Goal: Obtain resource: Obtain resource

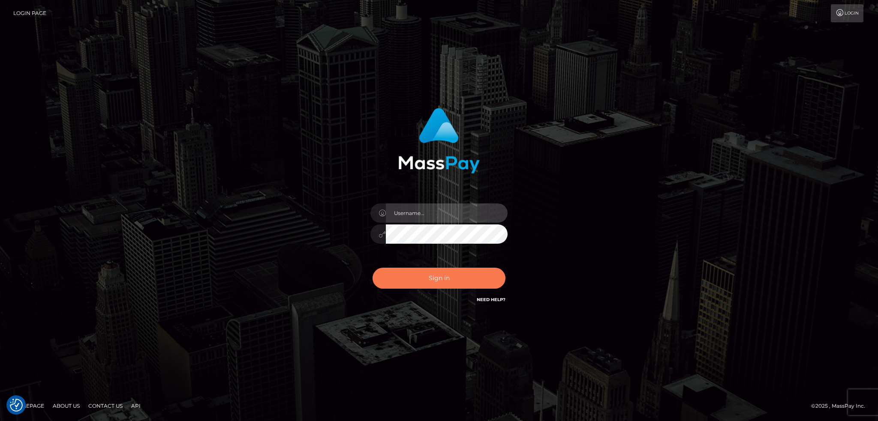
type input "alexstef"
click at [437, 268] on button "Sign in" at bounding box center [438, 278] width 133 height 21
type input "alexstef"
click at [426, 275] on button "Sign in" at bounding box center [438, 278] width 133 height 21
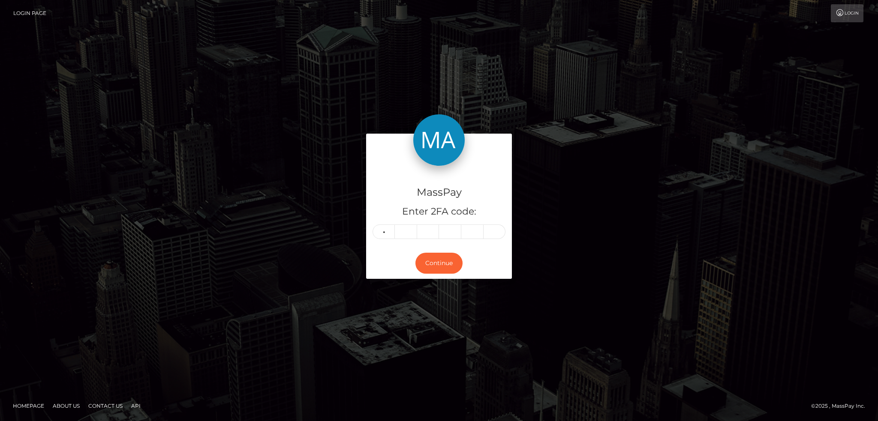
type input "1"
type input "9"
type input "7"
type input "4"
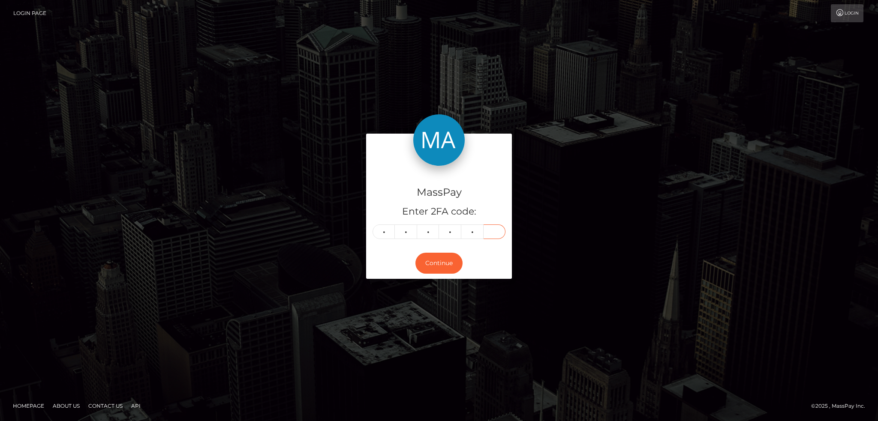
type input "1"
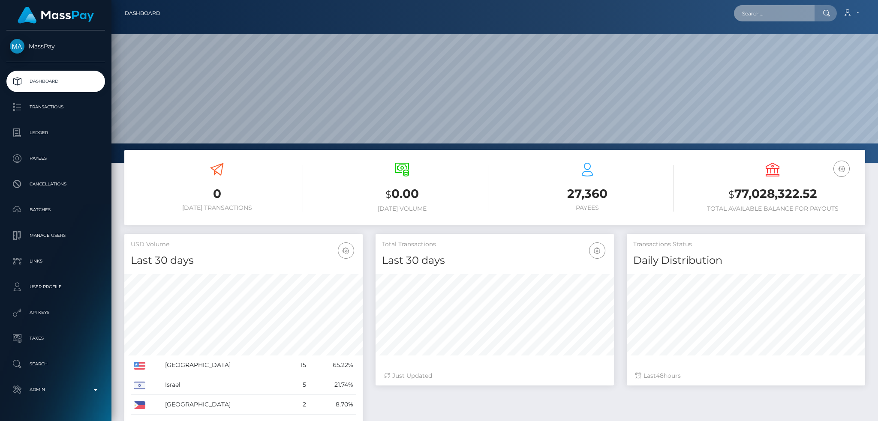
scroll to position [152, 238]
click at [778, 15] on input "text" at bounding box center [774, 13] width 81 height 16
paste input "pout_9Tt1it64vXPnv"
click at [777, 10] on input "pout_9Tt1it64vXPnv" at bounding box center [774, 13] width 81 height 16
paste input "edd0e8af-833b-11f0-8023-0266f44cc279"
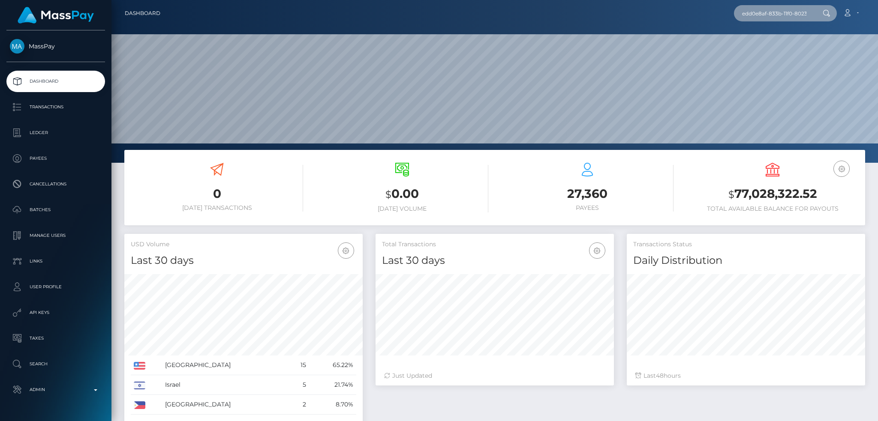
scroll to position [0, 39]
type input "edd0e8af-833b-11f0-8023-0266f44cc279"
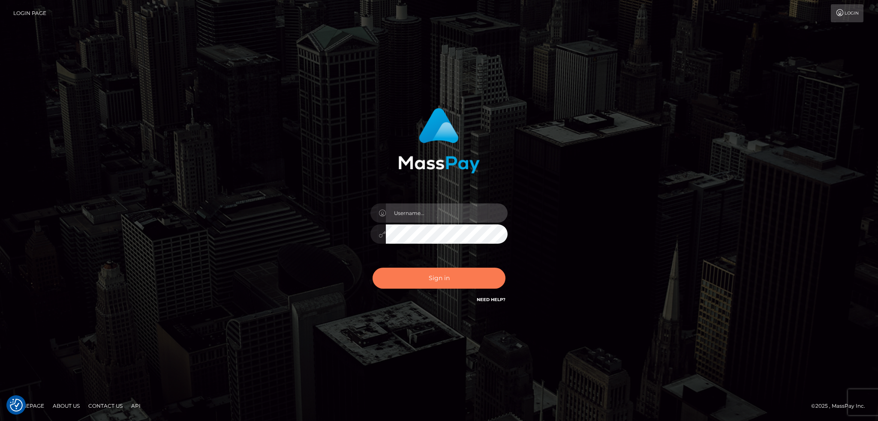
type input "alexstef"
click at [433, 288] on button "Sign in" at bounding box center [438, 278] width 133 height 21
type input "alexstef"
click at [433, 282] on button "Sign in" at bounding box center [438, 278] width 133 height 21
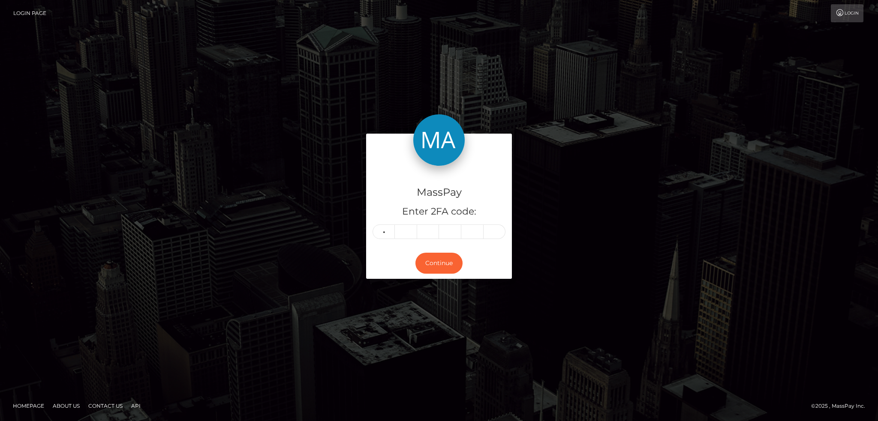
type input "9"
type input "6"
type input "2"
type input "1"
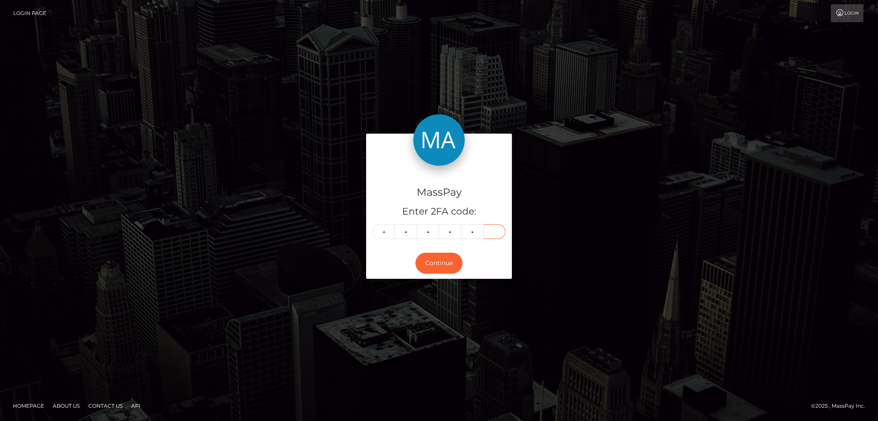
type input "3"
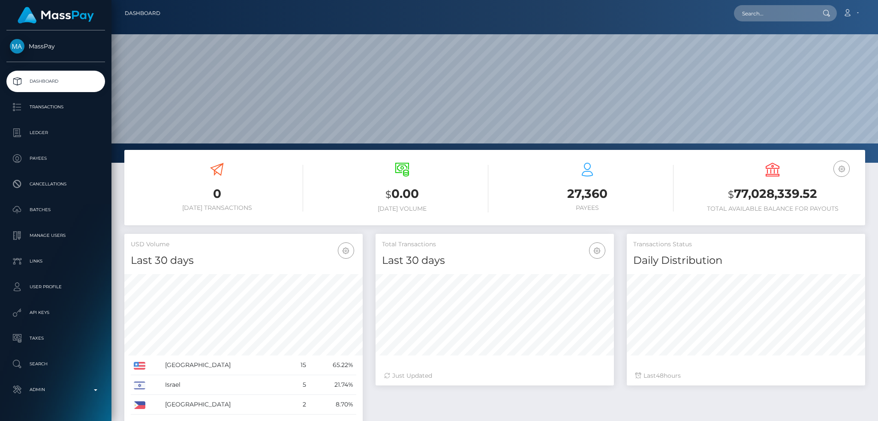
scroll to position [152, 238]
click at [782, 22] on nav "Dashboard Loading... Loading... Account Edit Profile" at bounding box center [494, 13] width 766 height 27
click at [778, 21] on input "text" at bounding box center [774, 13] width 81 height 16
paste input "f00def20-5251-4336-aa01-56153ec2a833"
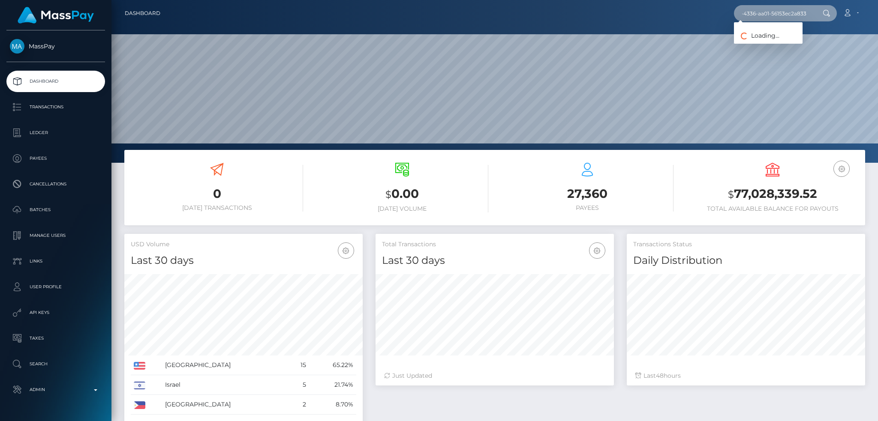
type input "f00def20-5251-4336-aa01-56153ec2a833"
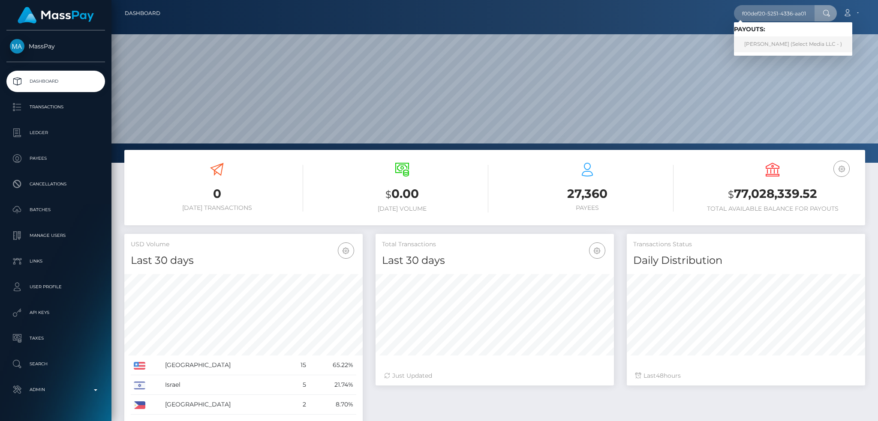
click at [780, 45] on link "Hidemaro Nakano (Select Media LLC - )" at bounding box center [793, 44] width 118 height 16
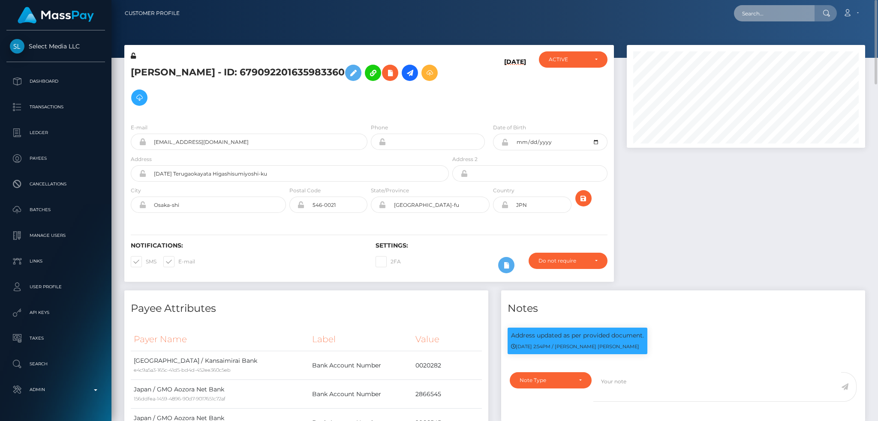
click at [764, 10] on input "text" at bounding box center [774, 13] width 81 height 16
paste input "[EMAIL_ADDRESS][DOMAIN_NAME]"
type input "[EMAIL_ADDRESS][DOMAIN_NAME]"
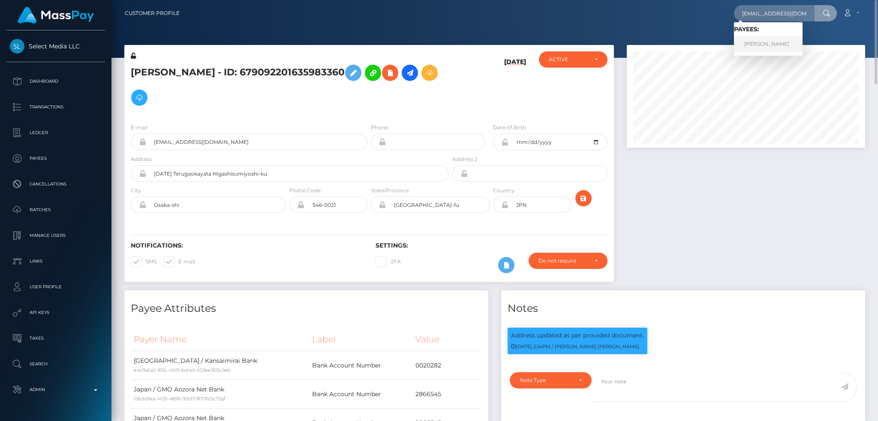
click at [743, 39] on link "AISHA MOHAMMED" at bounding box center [768, 44] width 69 height 16
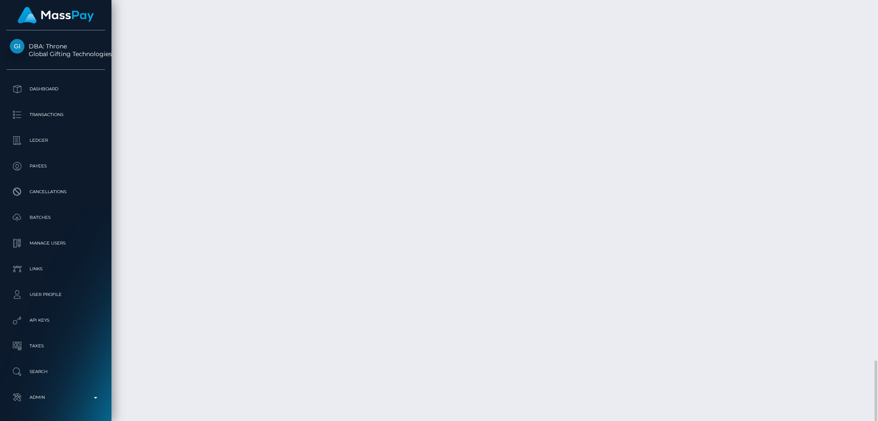
scroll to position [103, 238]
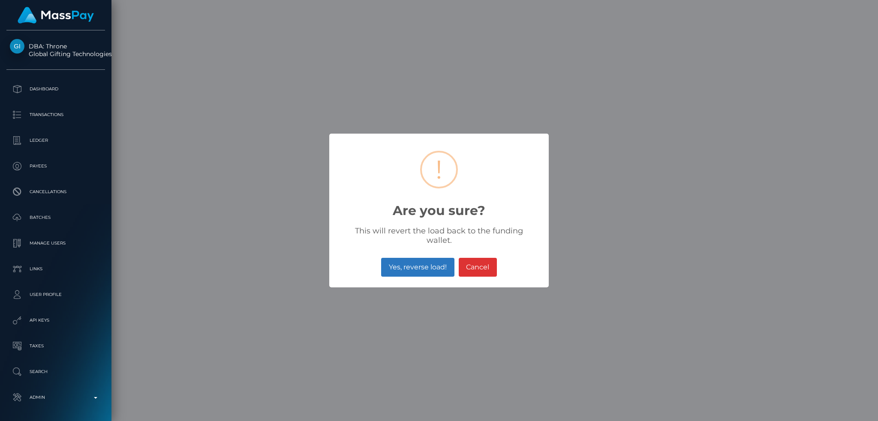
click at [427, 261] on button "Yes, reverse load!" at bounding box center [417, 267] width 73 height 19
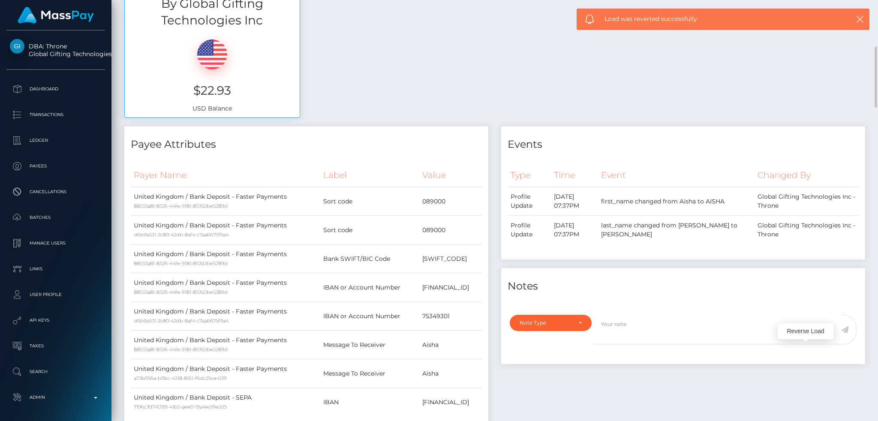
scroll to position [0, 0]
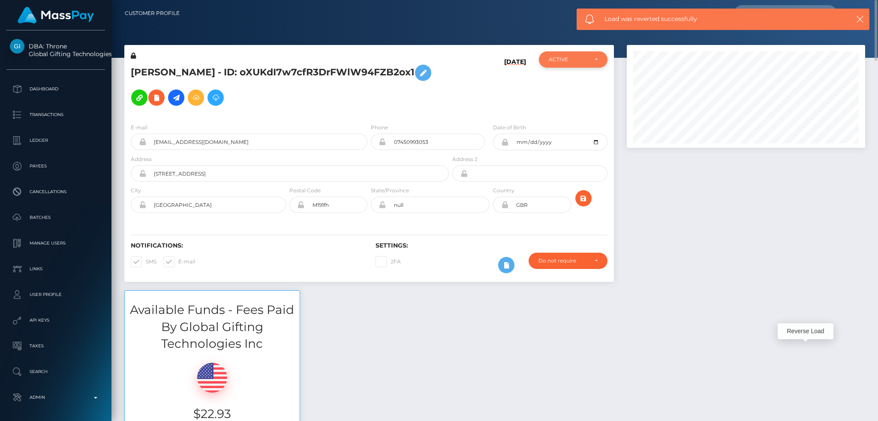
click at [564, 59] on div "ACTIVE" at bounding box center [568, 59] width 39 height 7
click at [552, 117] on span "CLOSED" at bounding box center [560, 119] width 22 height 8
select select "CLOSED"
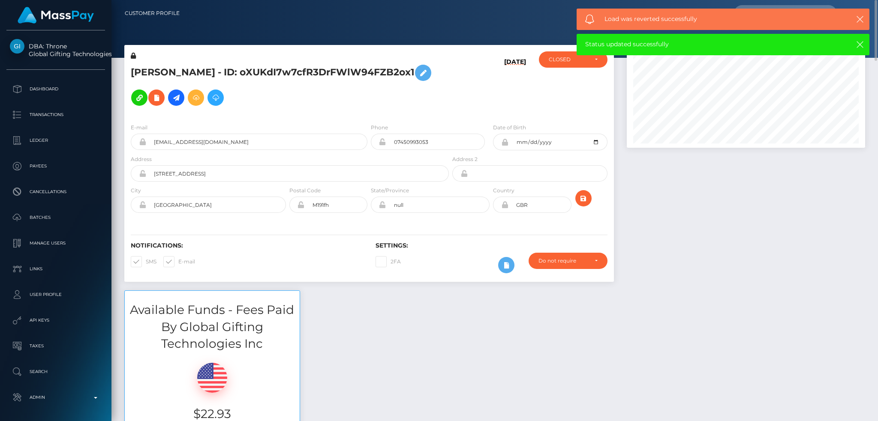
click at [178, 258] on span at bounding box center [178, 261] width 0 height 6
click at [178, 256] on input "E-mail" at bounding box center [181, 259] width 6 height 6
checkbox input "false"
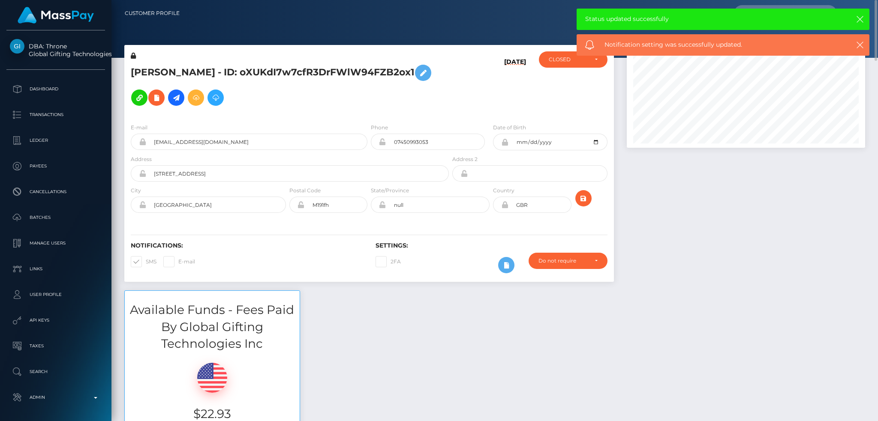
click at [146, 258] on span at bounding box center [146, 261] width 0 height 6
click at [146, 256] on input "SMS" at bounding box center [149, 259] width 6 height 6
checkbox input "false"
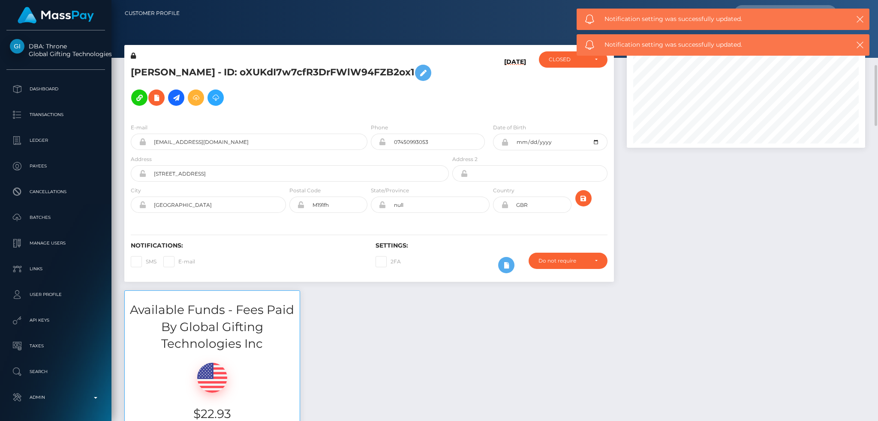
scroll to position [343, 0]
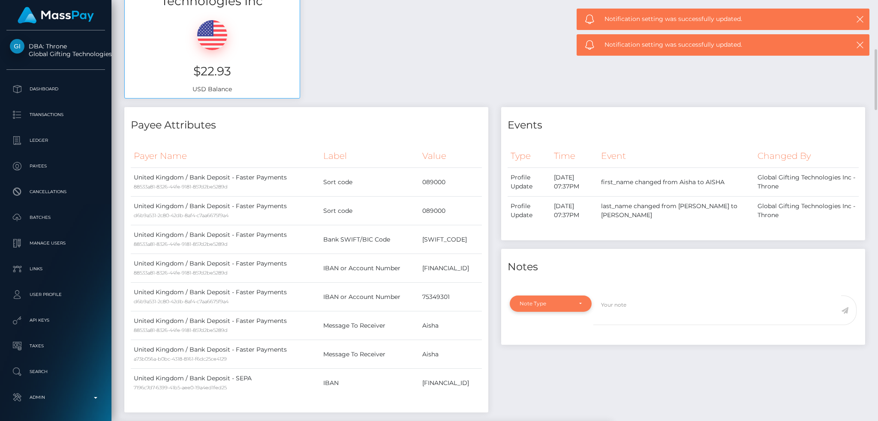
click at [556, 296] on div "Note Type" at bounding box center [551, 304] width 82 height 16
click at [546, 373] on link "General" at bounding box center [551, 381] width 82 height 16
select select "GENERAL"
click at [641, 297] on textarea at bounding box center [717, 311] width 248 height 30
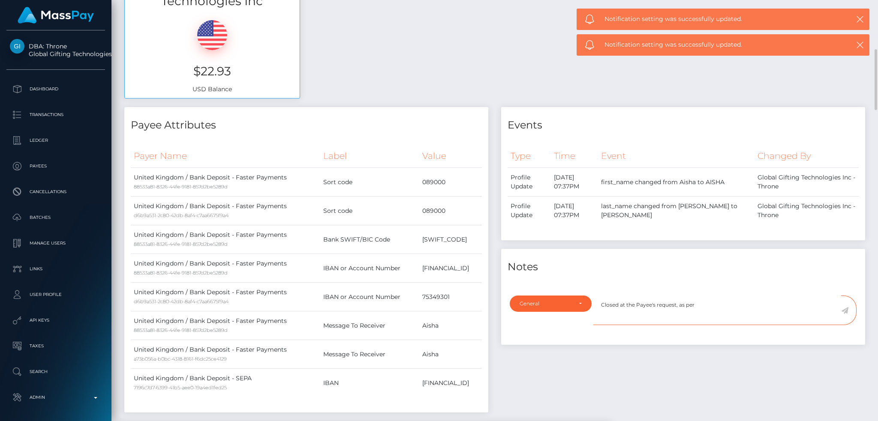
paste textarea "Ticket #125404"
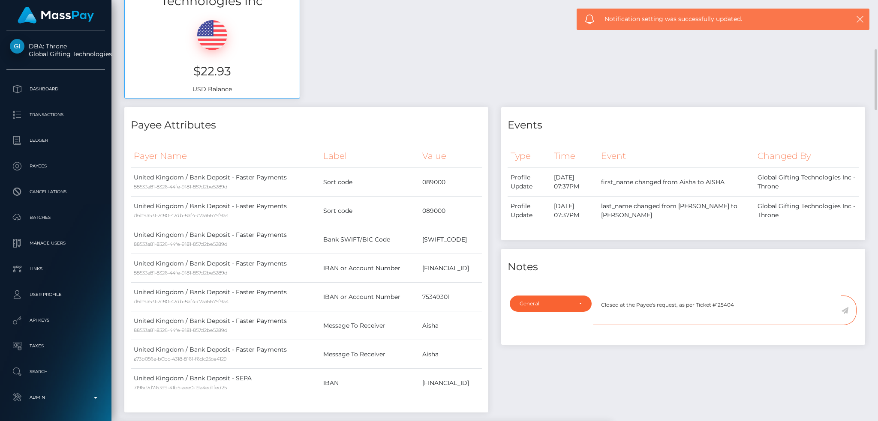
type textarea "Closed at the Payee's request, as per Ticket #125404"
drag, startPoint x: 845, startPoint y: 298, endPoint x: 747, endPoint y: 271, distance: 101.9
click at [845, 307] on icon at bounding box center [844, 310] width 7 height 7
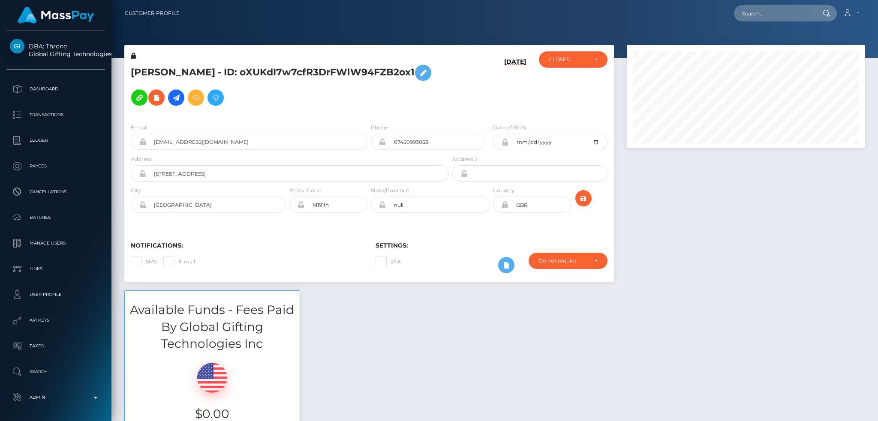
scroll to position [103, 238]
paste input "pout_q84aoU0btL8gQ"
click at [770, 20] on input "text" at bounding box center [774, 13] width 81 height 16
type input "pout_q84aoU0btL8gQ"
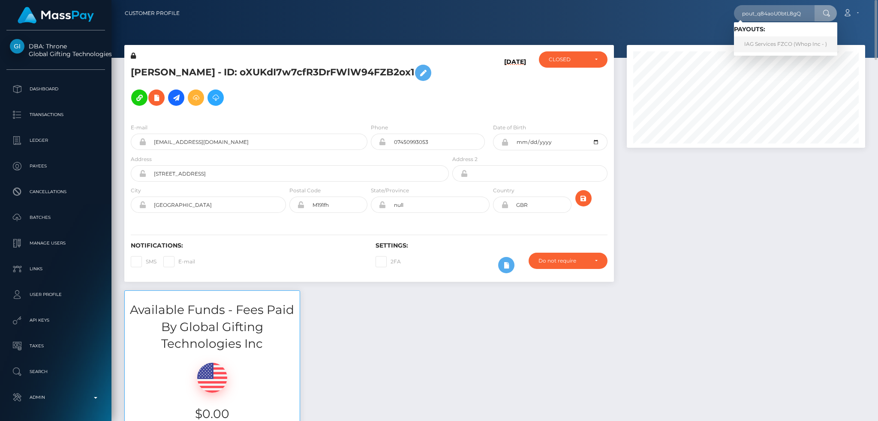
click at [767, 42] on link "IAG Services FZCO (Whop Inc - )" at bounding box center [785, 44] width 103 height 16
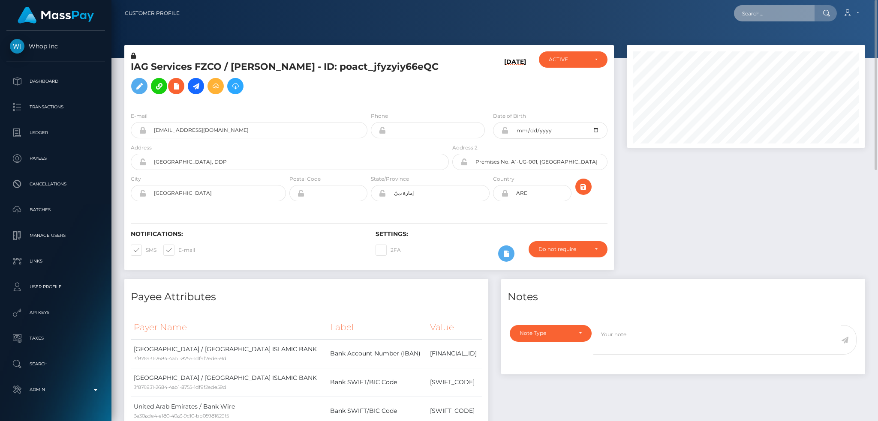
click at [772, 18] on input "text" at bounding box center [774, 13] width 81 height 16
paste input "wdrl_JblDhb0xqECpR"
click at [779, 13] on input "wdrl_JblDhb0xqECpR" at bounding box center [774, 13] width 81 height 16
paste input "acct_1OobTVCu5gvTdZzk"
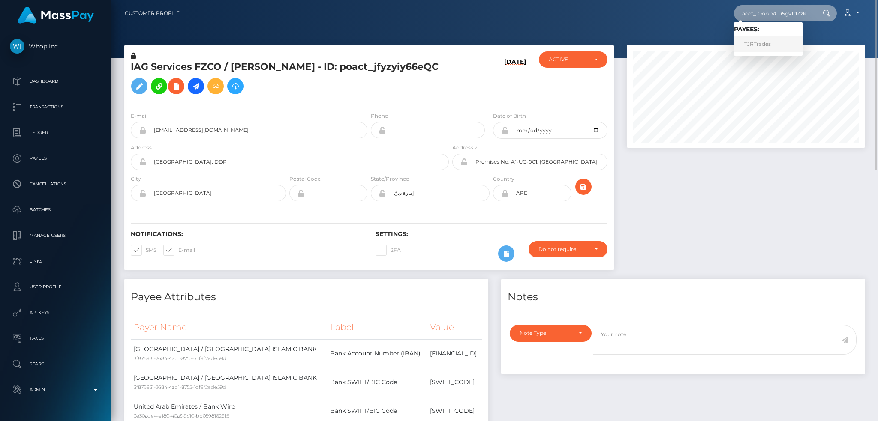
type input "acct_1OobTVCu5gvTdZzk"
click at [777, 44] on link "TJRTrades" at bounding box center [768, 44] width 69 height 16
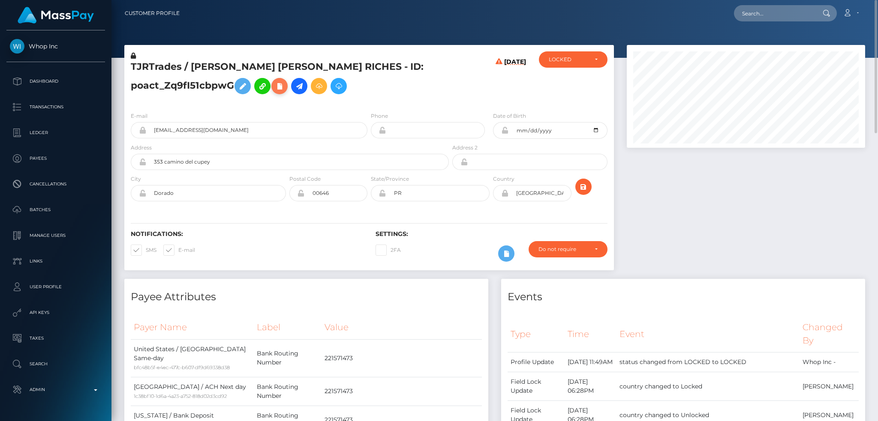
click at [280, 86] on icon at bounding box center [279, 86] width 10 height 11
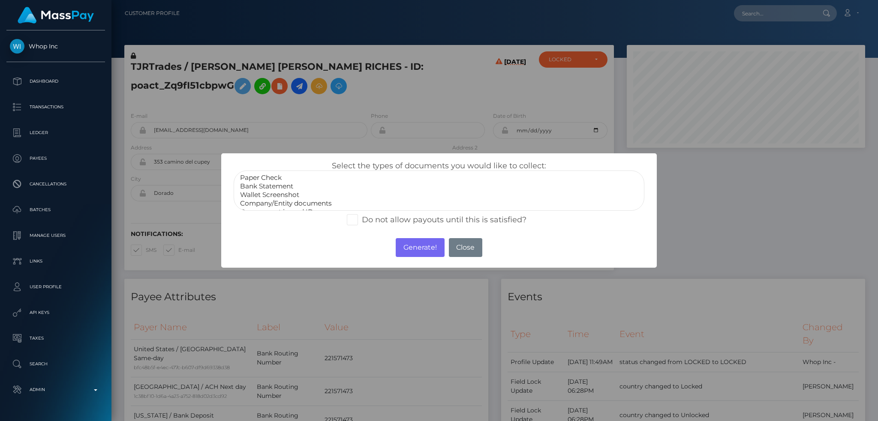
scroll to position [17, 0]
select select "Government issued ID"
click at [302, 193] on option "Government issued ID" at bounding box center [438, 195] width 399 height 9
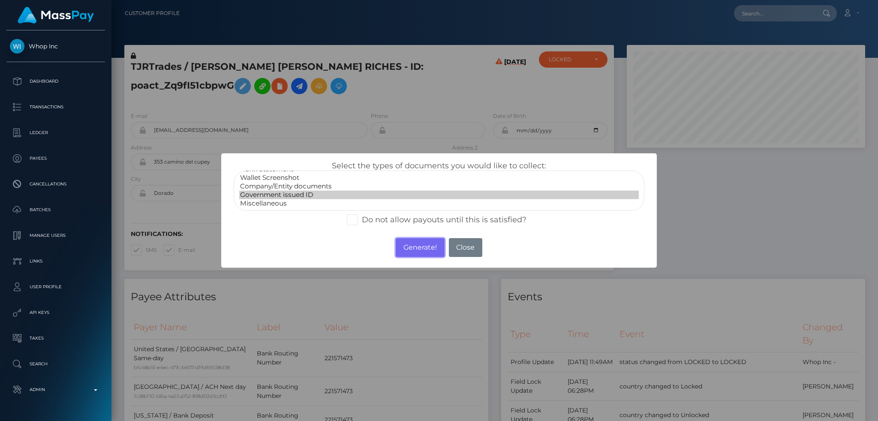
click at [412, 251] on button "Generate!" at bounding box center [420, 247] width 48 height 19
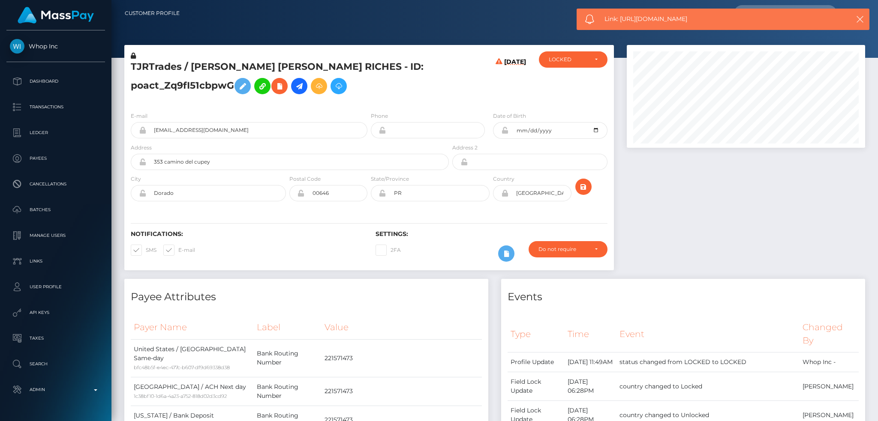
click at [619, 21] on span "Link: https://l.maspay.io/9haDe" at bounding box center [718, 19] width 228 height 9
copy span "Link: https://l.maspay.io/9haDe"
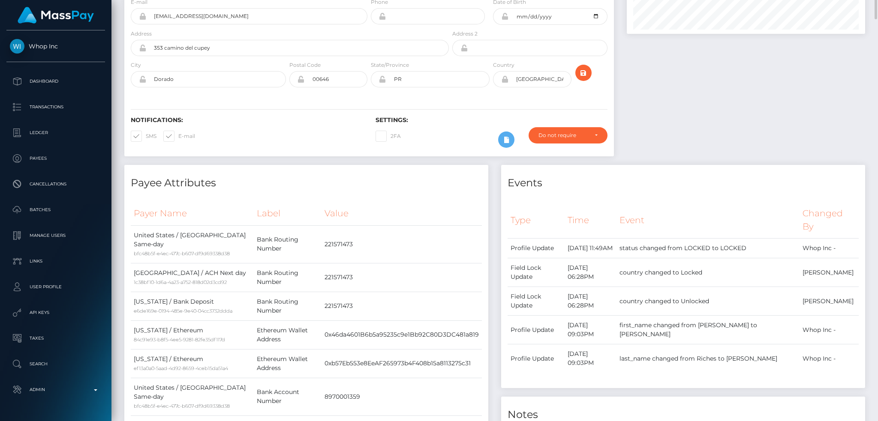
scroll to position [0, 0]
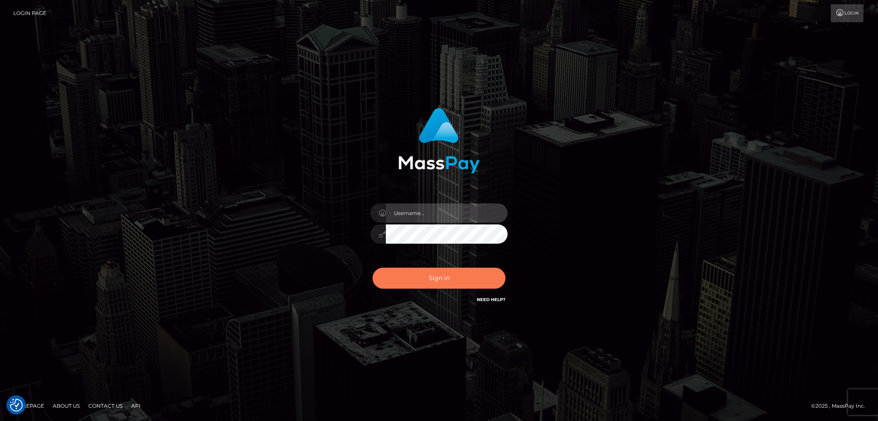
type input "alexstef"
click at [413, 275] on button "Sign in" at bounding box center [438, 278] width 133 height 21
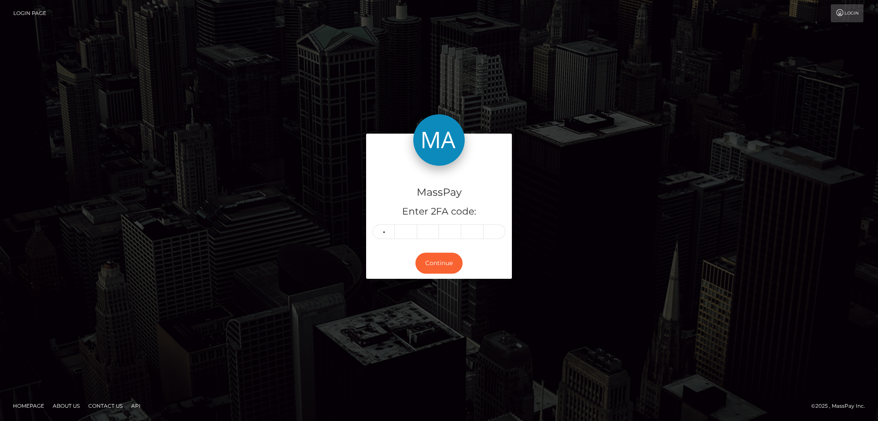
type input "3"
type input "6"
type input "0"
type input "4"
type input "0"
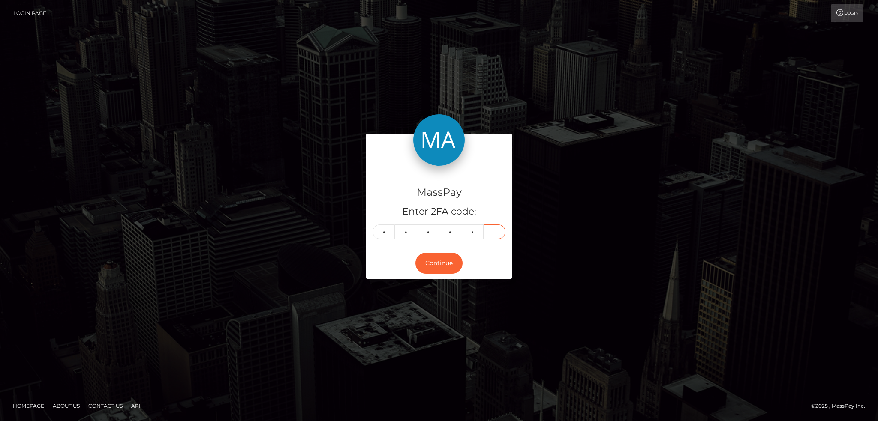
type input "5"
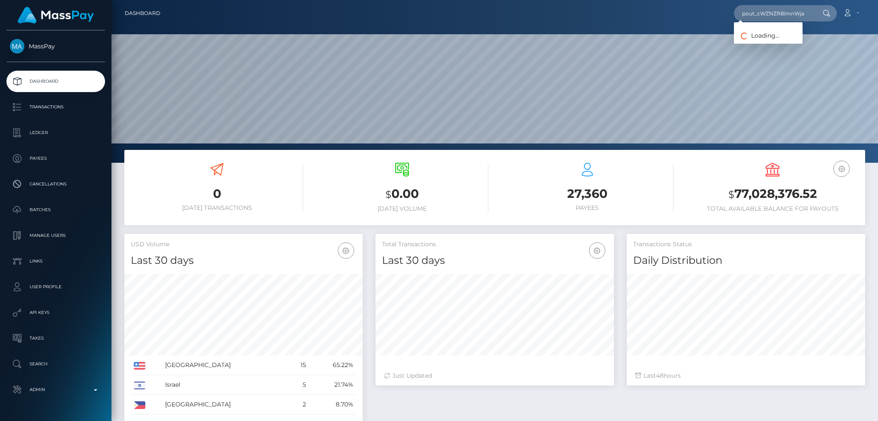
scroll to position [152, 238]
type input "pout_cWZNZR8lmnWja"
click at [774, 41] on link "Koda Consulting LLC (Whop Inc - )" at bounding box center [789, 44] width 110 height 16
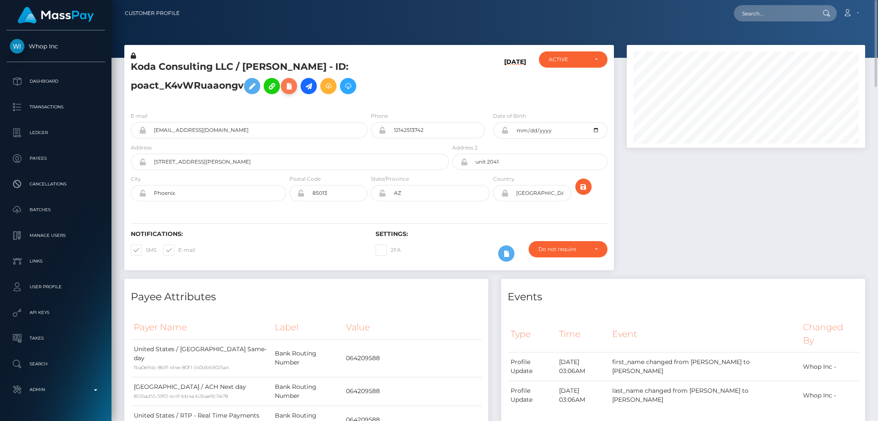
click at [290, 87] on icon at bounding box center [289, 86] width 10 height 11
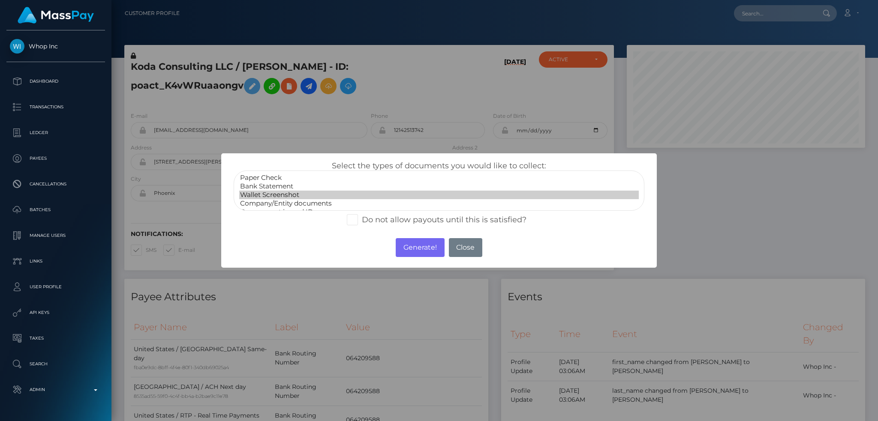
click at [283, 194] on option "Wallet Screenshot" at bounding box center [438, 195] width 399 height 9
select select "Bank Statement"
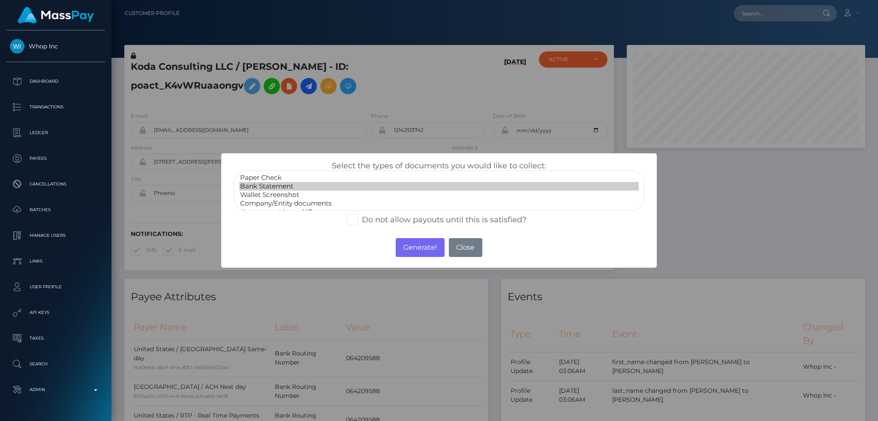
click at [283, 187] on option "Bank Statement" at bounding box center [438, 186] width 399 height 9
click at [414, 245] on button "Generate!" at bounding box center [420, 247] width 48 height 19
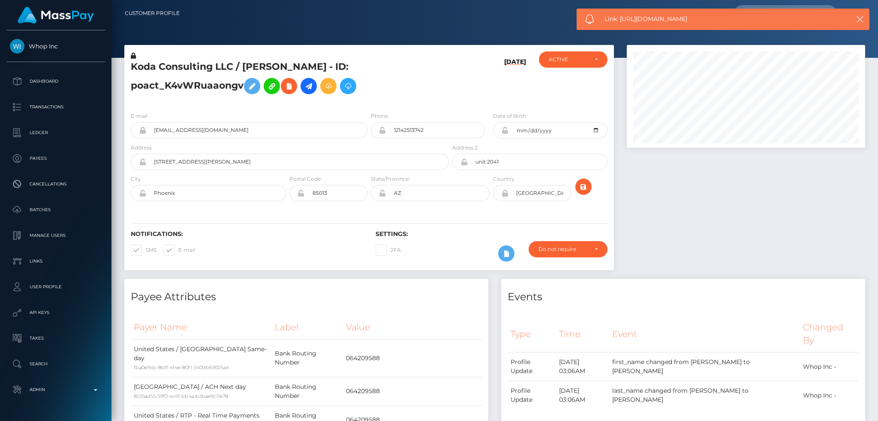
click at [651, 24] on div "Link: https://l.maspay.io/nhaH7" at bounding box center [722, 19] width 293 height 21
copy span "Link: https://l.maspay.io/nhaH7"
